Goal: Leave review/rating: Share an evaluation or opinion about a product, service, or content

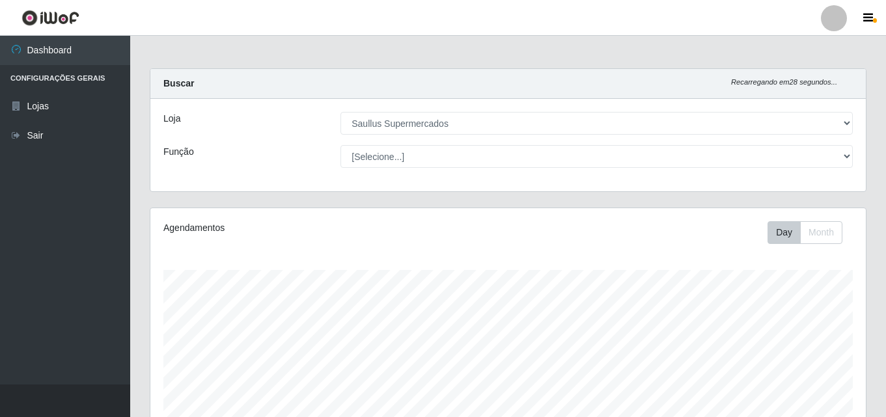
select select "423"
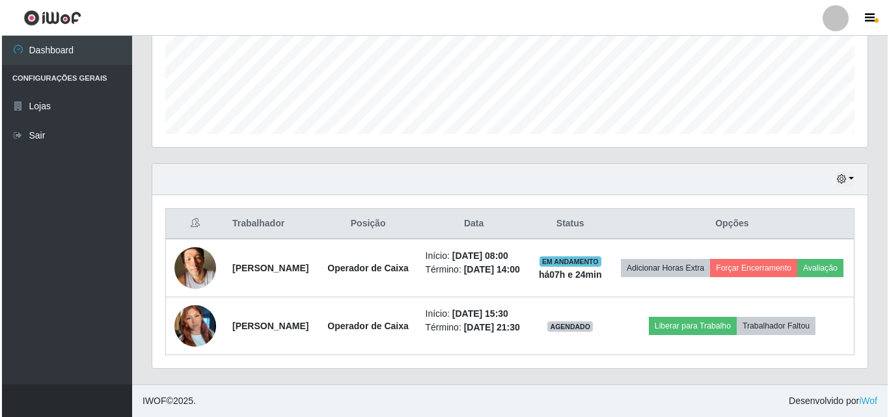
scroll to position [270, 715]
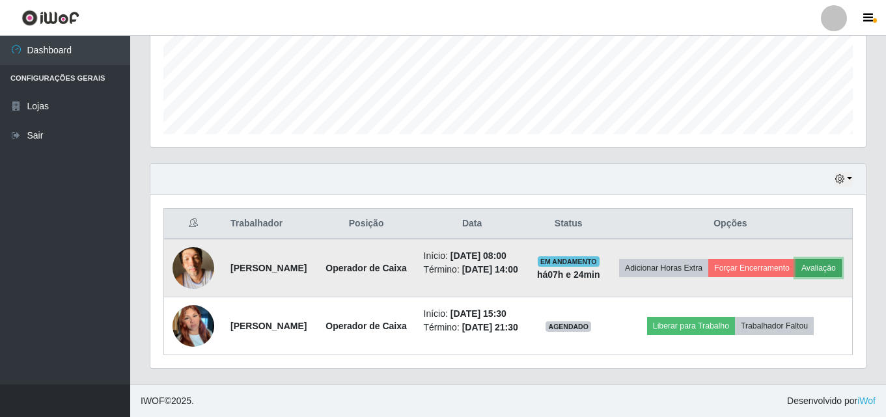
click at [795, 265] on button "Avaliação" at bounding box center [818, 268] width 46 height 18
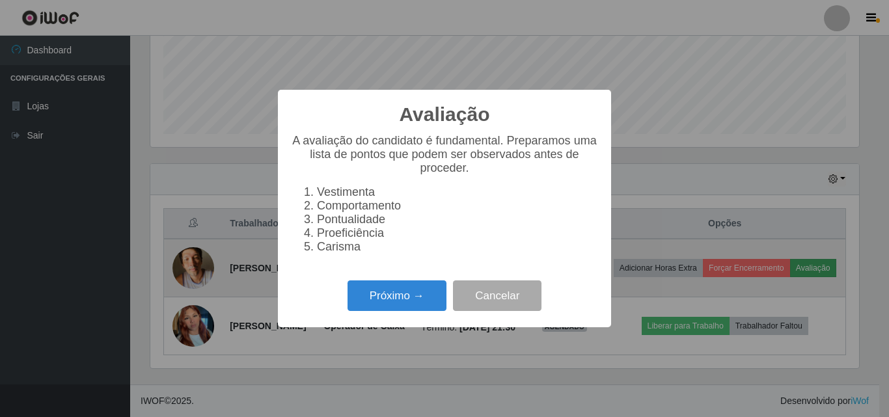
scroll to position [270, 709]
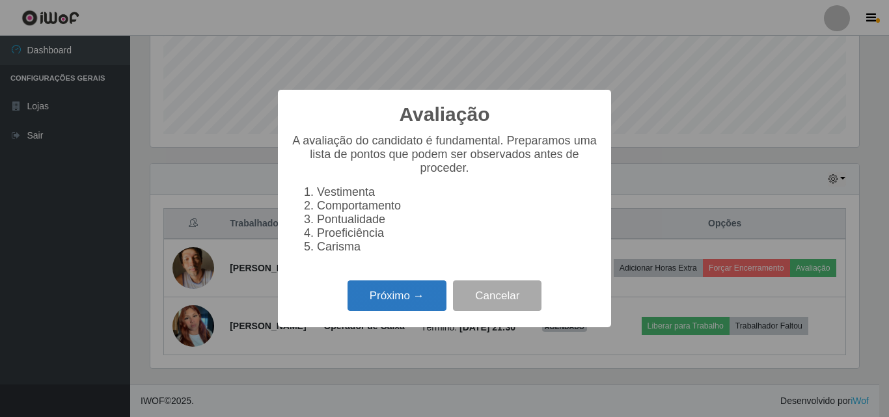
click at [392, 308] on button "Próximo →" at bounding box center [397, 296] width 99 height 31
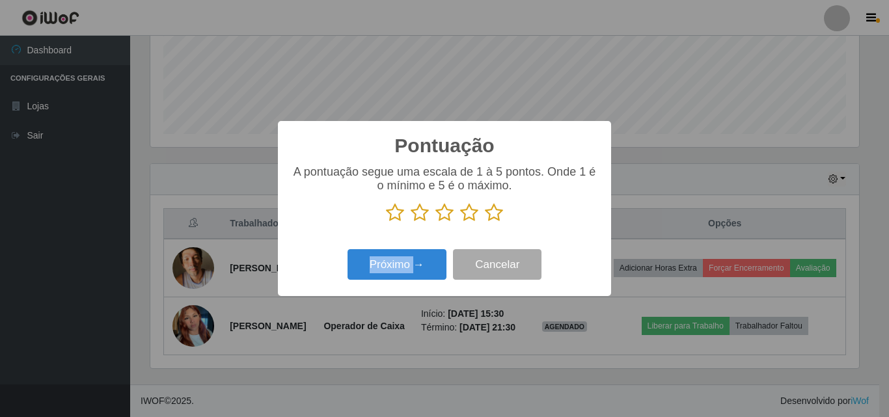
click at [392, 308] on div "Pontuação × A pontuação segue uma escala de 1 à 5 pontos. Onde 1 é o mínimo e 5…" at bounding box center [444, 208] width 889 height 417
click at [393, 219] on icon at bounding box center [395, 213] width 18 height 20
click at [386, 223] on input "radio" at bounding box center [386, 223] width 0 height 0
click at [420, 214] on icon at bounding box center [420, 213] width 18 height 20
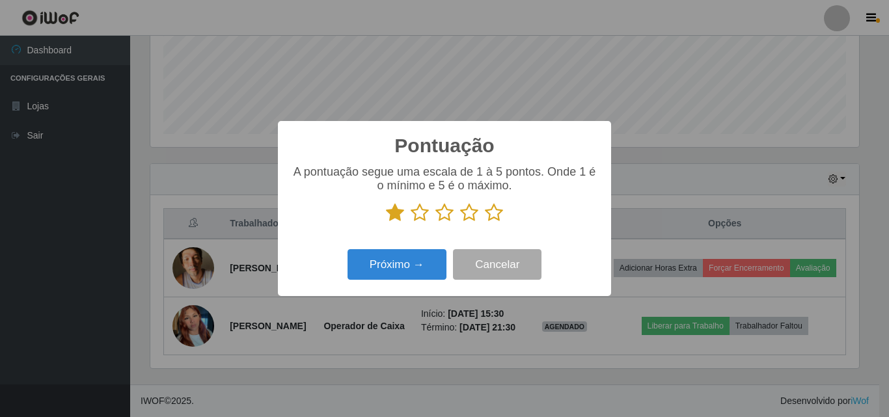
click at [411, 223] on input "radio" at bounding box center [411, 223] width 0 height 0
click at [447, 212] on icon at bounding box center [444, 213] width 18 height 20
click at [435, 223] on input "radio" at bounding box center [435, 223] width 0 height 0
click at [447, 212] on icon at bounding box center [444, 213] width 18 height 20
click at [435, 223] on input "radio" at bounding box center [435, 223] width 0 height 0
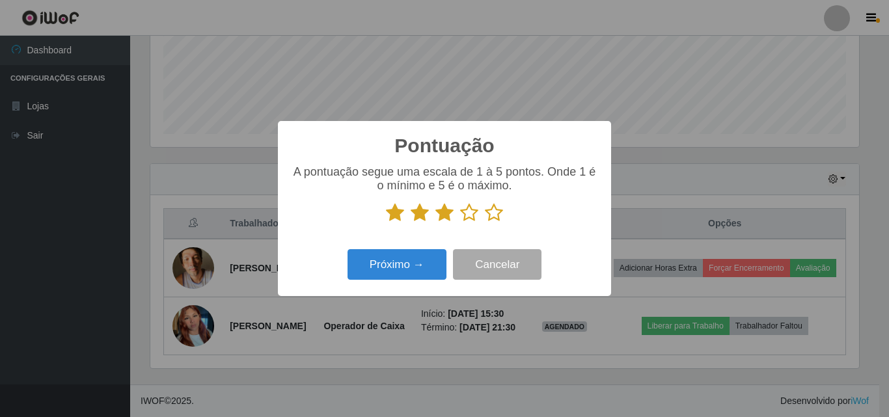
click at [470, 215] on icon at bounding box center [469, 213] width 18 height 20
click at [460, 223] on input "radio" at bounding box center [460, 223] width 0 height 0
click at [470, 215] on icon at bounding box center [469, 213] width 18 height 20
click at [460, 223] on input "radio" at bounding box center [460, 223] width 0 height 0
click at [497, 215] on icon at bounding box center [494, 213] width 18 height 20
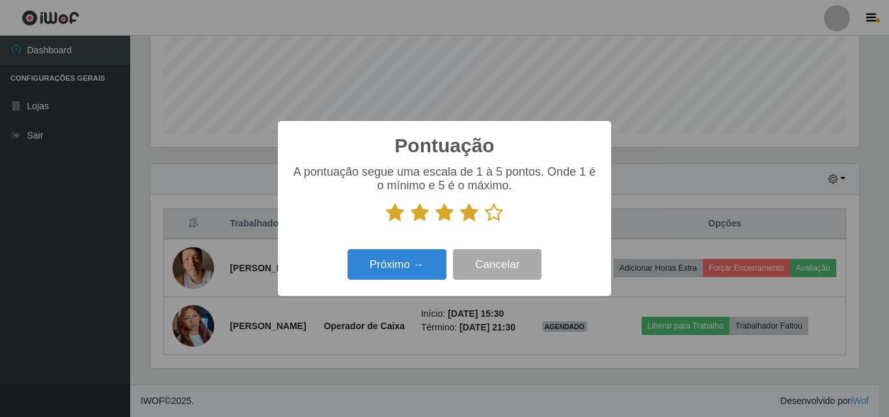
click at [485, 223] on input "radio" at bounding box center [485, 223] width 0 height 0
click at [497, 215] on icon at bounding box center [494, 213] width 18 height 20
click at [485, 223] on input "radio" at bounding box center [485, 223] width 0 height 0
click at [434, 267] on button "Próximo →" at bounding box center [397, 264] width 99 height 31
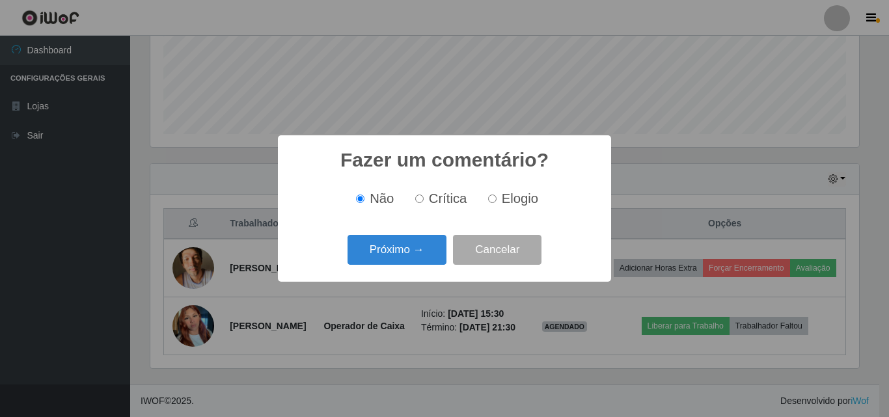
click at [434, 267] on div "Fazer um comentário? × Não Crítica Elogio Próximo → Cancelar" at bounding box center [444, 208] width 889 height 417
click at [491, 200] on input "Elogio" at bounding box center [492, 199] width 8 height 8
radio input "true"
click at [491, 200] on input "Elogio" at bounding box center [492, 199] width 8 height 8
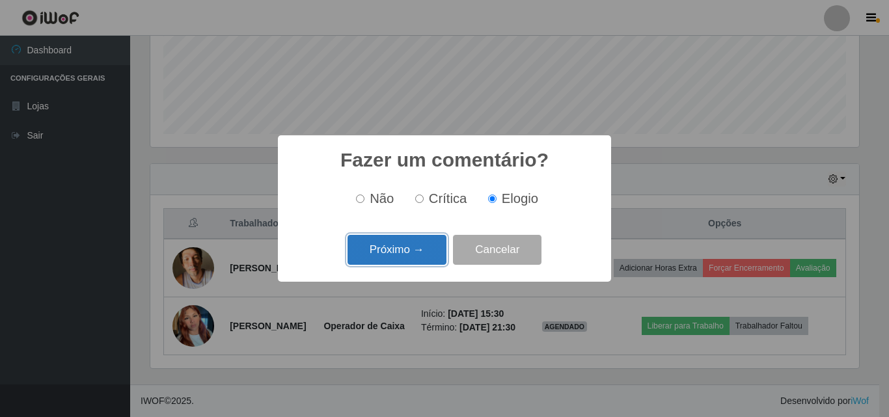
click at [416, 251] on button "Próximo →" at bounding box center [397, 250] width 99 height 31
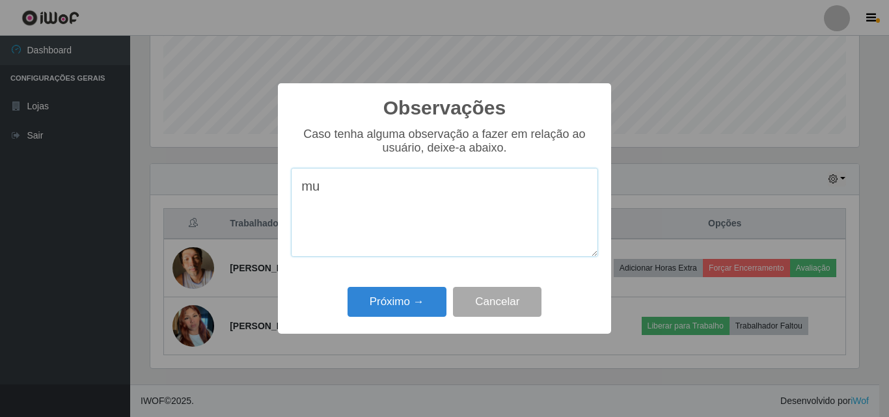
type textarea "m"
type textarea "e"
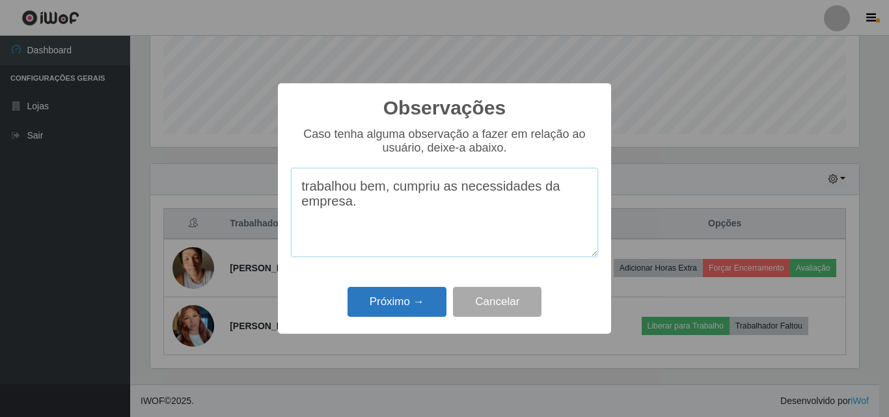
type textarea "trabalhou bem, cumpriu as necessidades da empresa."
click at [407, 307] on button "Próximo →" at bounding box center [397, 302] width 99 height 31
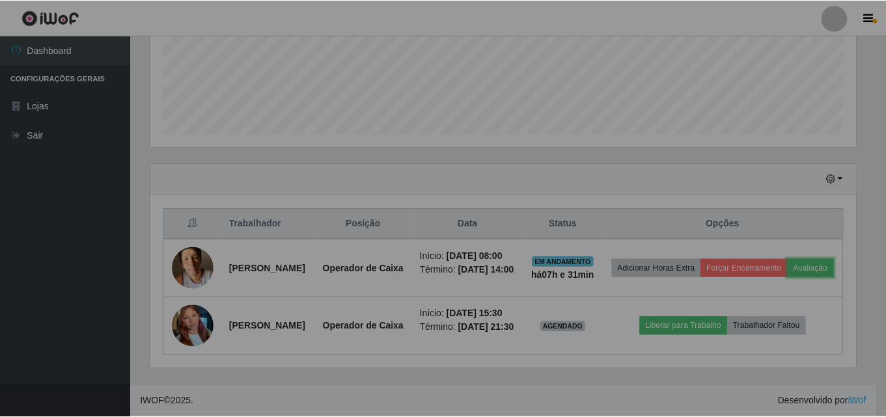
scroll to position [270, 715]
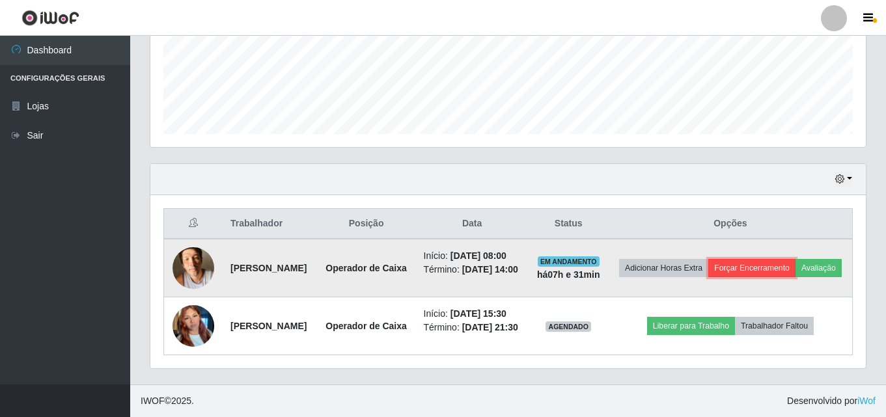
click at [795, 259] on button "Forçar Encerramento" at bounding box center [751, 268] width 87 height 18
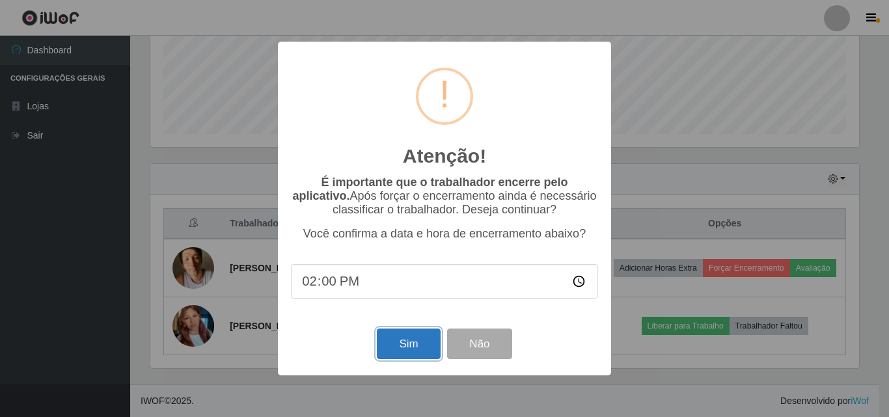
click at [422, 353] on button "Sim" at bounding box center [408, 344] width 63 height 31
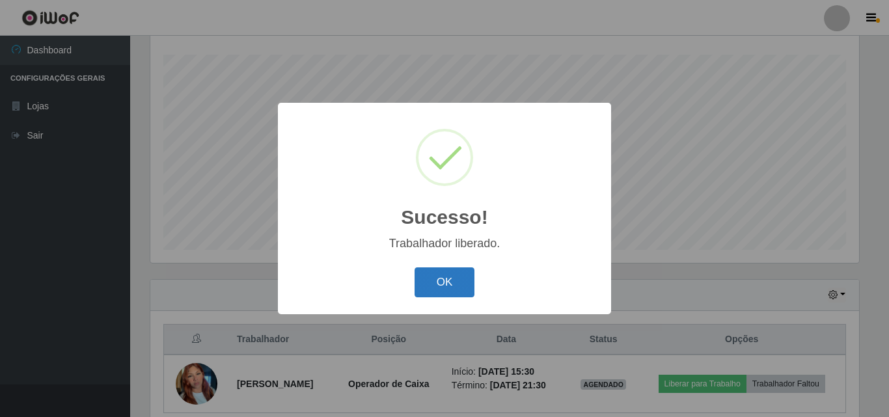
click at [452, 282] on button "OK" at bounding box center [445, 283] width 61 height 31
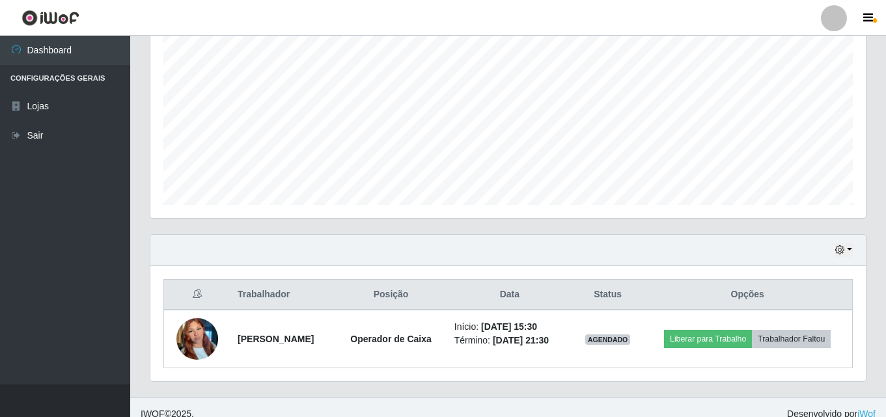
scroll to position [273, 0]
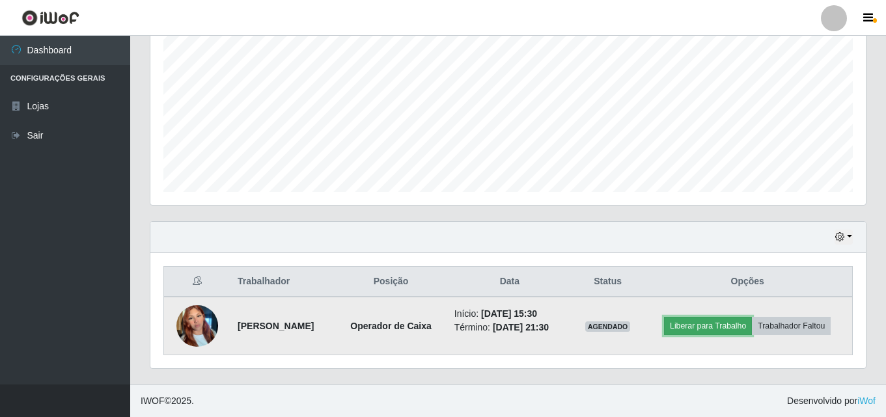
click at [724, 326] on button "Liberar para Trabalho" at bounding box center [708, 326] width 88 height 18
click at [725, 326] on button "Liberar para Trabalho" at bounding box center [708, 326] width 88 height 18
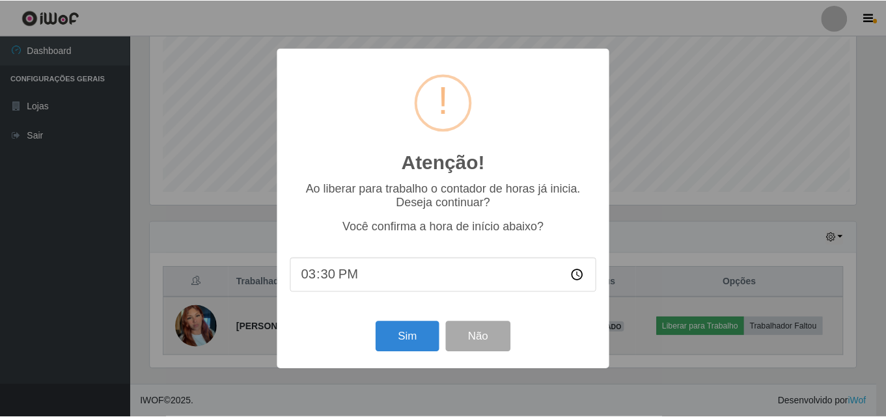
scroll to position [270, 709]
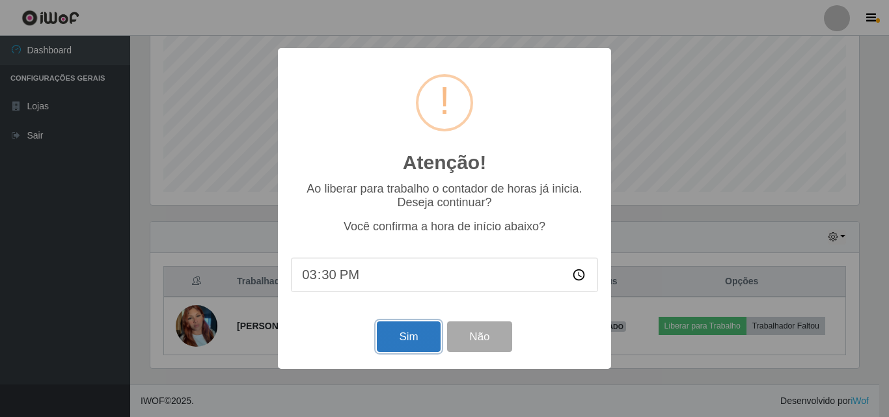
click at [407, 331] on button "Sim" at bounding box center [408, 337] width 63 height 31
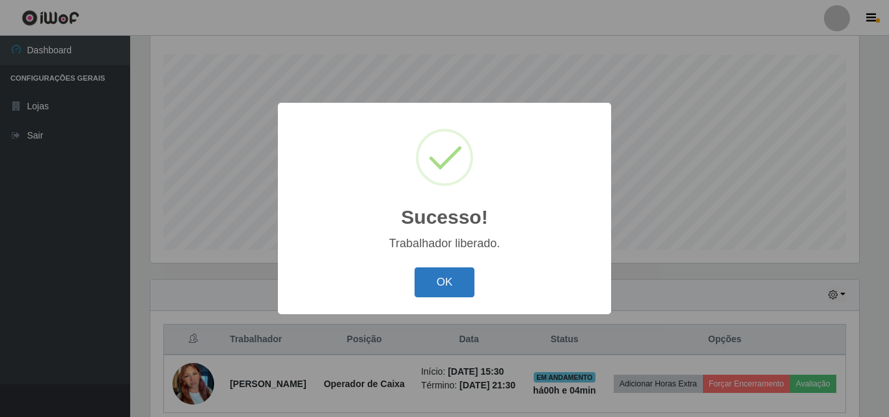
click at [459, 285] on button "OK" at bounding box center [445, 283] width 61 height 31
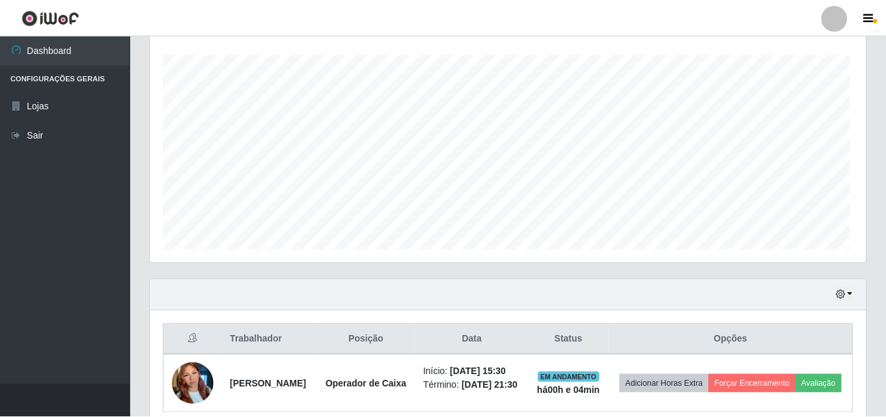
scroll to position [270, 715]
